Goal: Find specific page/section: Find specific page/section

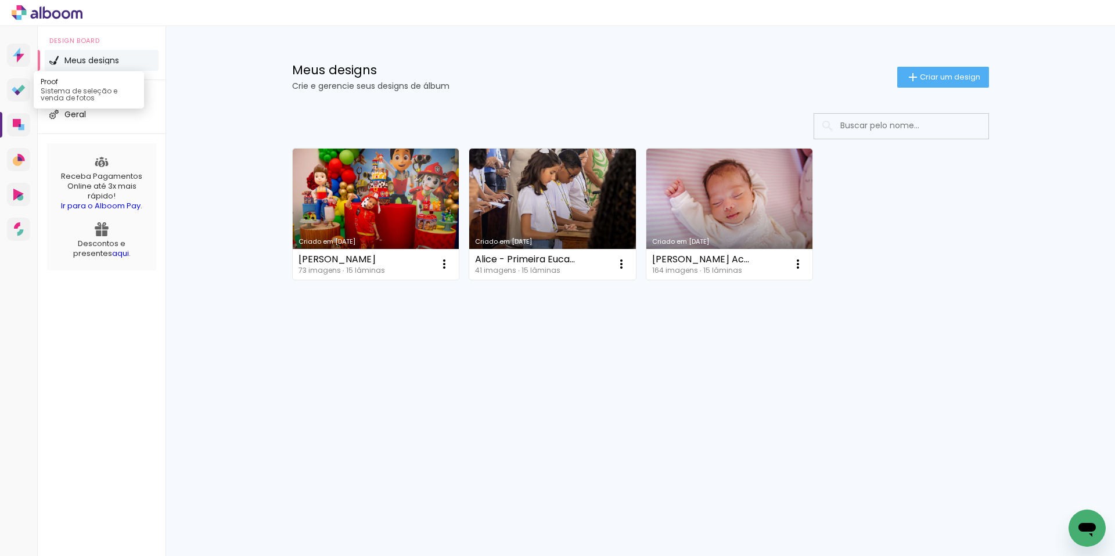
click at [22, 91] on icon at bounding box center [19, 90] width 14 height 11
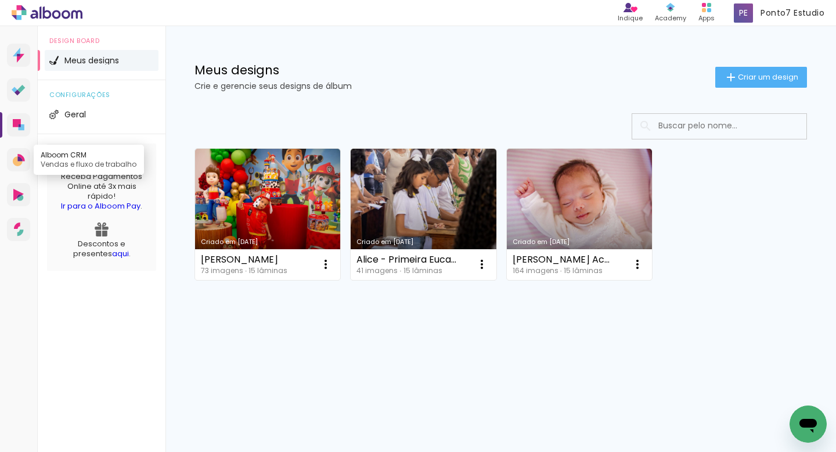
click at [17, 156] on icon at bounding box center [19, 158] width 5 height 5
